Goal: Task Accomplishment & Management: Complete application form

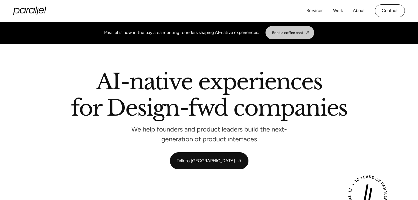
click at [297, 32] on div "Book a coffee chat" at bounding box center [287, 32] width 31 height 4
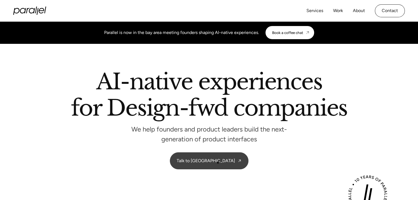
click at [218, 163] on link "Talk to [GEOGRAPHIC_DATA]" at bounding box center [209, 161] width 78 height 16
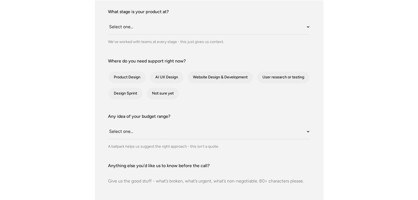
scroll to position [194, 0]
click at [246, 134] on select "Select one... Under $10K $10K–$25K $25K–$50K $50K+" at bounding box center [209, 131] width 202 height 15
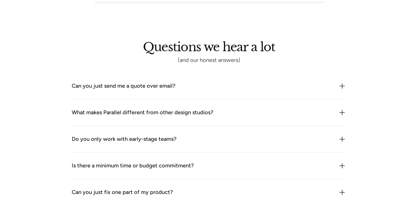
scroll to position [452, 0]
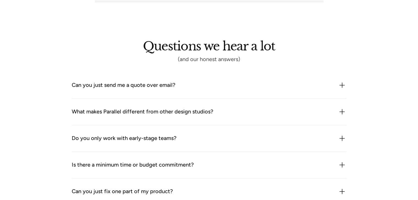
click at [291, 85] on div "Can you just send me a quote over email?" at bounding box center [209, 85] width 275 height 9
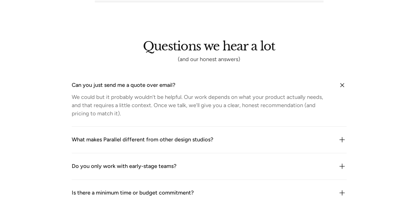
click at [291, 85] on div "Can you just send me a quote over email?" at bounding box center [209, 85] width 275 height 9
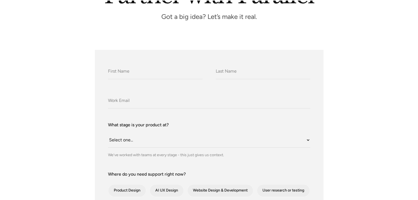
scroll to position [84, 0]
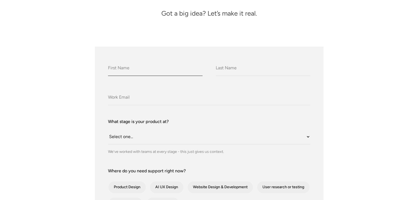
click at [191, 65] on input "What do we call you?" at bounding box center [155, 68] width 94 height 15
type input "j"
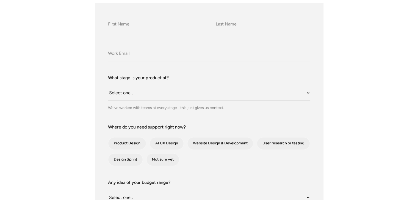
scroll to position [129, 0]
click at [147, 93] on select "Select one... Still an idea Building MVP Live with early users Scaling fast Som…" at bounding box center [209, 92] width 202 height 15
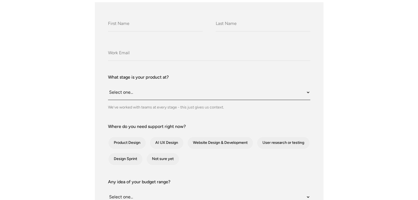
scroll to position [162, 0]
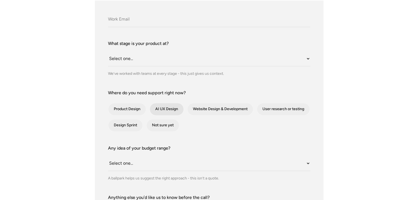
click at [163, 105] on div "contact-form" at bounding box center [167, 109] width 34 height 12
click at [159, 108] on input "AI UX Design" at bounding box center [157, 110] width 4 height 4
click at [163, 105] on div "contact-form" at bounding box center [167, 109] width 34 height 12
click at [159, 108] on input "AI UX Design" at bounding box center [157, 110] width 4 height 4
click at [76, 94] on div "What do we call you? What do we call you? Company Email What stage is your prod…" at bounding box center [208, 130] width 391 height 324
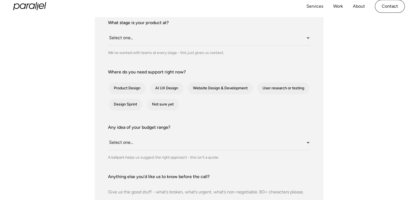
scroll to position [222, 0]
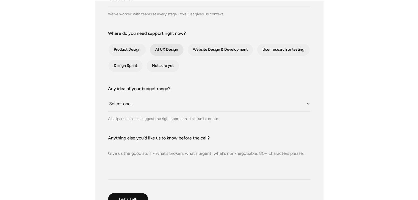
click at [156, 55] on div "contact-form" at bounding box center [167, 50] width 34 height 12
click at [156, 52] on input "AI UX Design" at bounding box center [157, 50] width 4 height 4
click at [156, 55] on div "contact-form" at bounding box center [167, 50] width 34 height 12
click at [156, 52] on input "AI UX Design" at bounding box center [157, 50] width 4 height 4
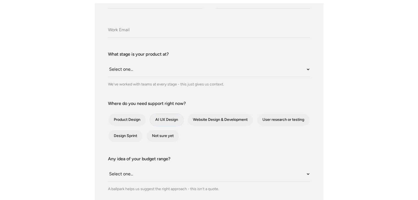
scroll to position [153, 0]
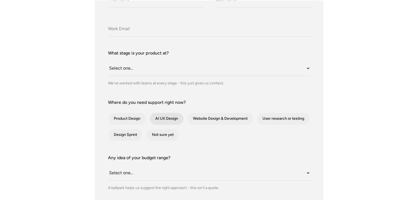
click at [170, 114] on div "contact-form" at bounding box center [167, 119] width 34 height 12
click at [159, 117] on input "AI UX Design" at bounding box center [157, 119] width 4 height 4
checkbox input "true"
click at [200, 116] on div "contact-form" at bounding box center [220, 119] width 66 height 12
click at [196, 117] on input "Website Design & Development" at bounding box center [195, 119] width 4 height 4
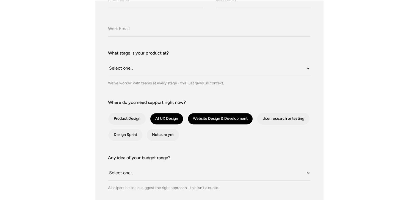
click at [203, 117] on div "contact-form" at bounding box center [220, 119] width 66 height 12
click at [196, 117] on input "Website Design & Development" at bounding box center [195, 119] width 4 height 4
checkbox input "false"
click at [175, 119] on div "contact-form" at bounding box center [167, 119] width 34 height 12
click at [159, 119] on input "AI UX Design" at bounding box center [157, 119] width 4 height 4
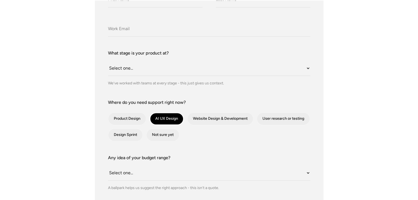
checkbox input "false"
click at [203, 143] on form "What do we call you? What do we call you? Company Email What stage is your prod…" at bounding box center [209, 140] width 202 height 298
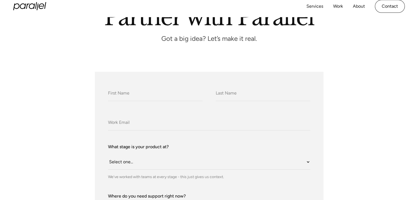
scroll to position [0, 0]
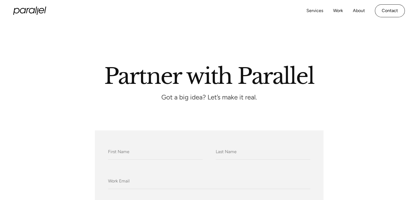
click at [17, 2] on div "Services Work About Careers Contact LinkedIn Twitter (X)" at bounding box center [208, 11] width 391 height 22
click at [33, 13] on icon "home" at bounding box center [29, 11] width 33 height 8
